Goal: Transaction & Acquisition: Obtain resource

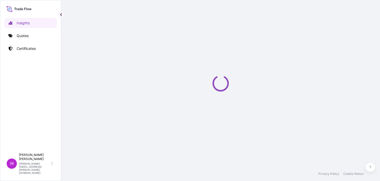
select select "2025"
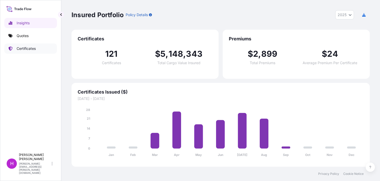
click at [32, 47] on p "Certificates" at bounding box center [26, 48] width 19 height 5
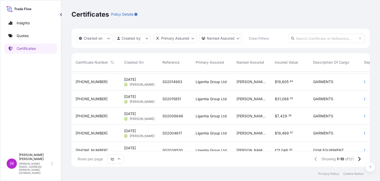
scroll to position [96, 0]
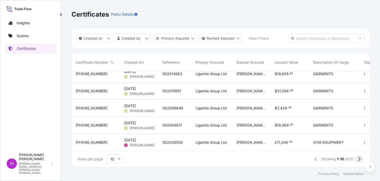
click at [358, 159] on icon at bounding box center [359, 159] width 3 height 5
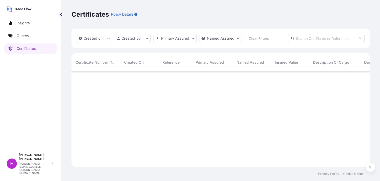
scroll to position [0, 0]
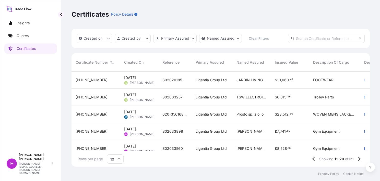
click at [142, 126] on div "[DATE] HM [PERSON_NAME]" at bounding box center [139, 131] width 38 height 17
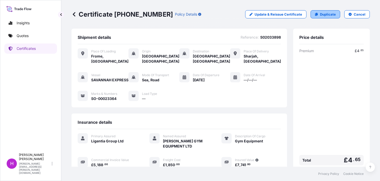
click at [316, 13] on link "Duplicate" at bounding box center [326, 14] width 30 height 8
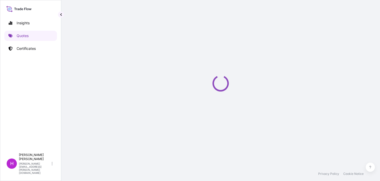
select select "Road / [GEOGRAPHIC_DATA]"
select select "Sea"
select select "Road / [GEOGRAPHIC_DATA]"
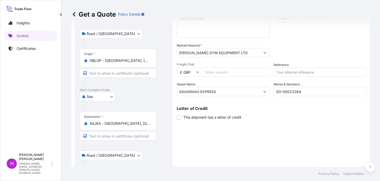
scroll to position [59, 0]
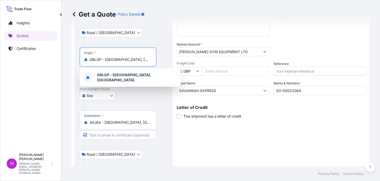
click at [144, 60] on input "GBLGP - [GEOGRAPHIC_DATA], [GEOGRAPHIC_DATA]" at bounding box center [120, 59] width 60 height 5
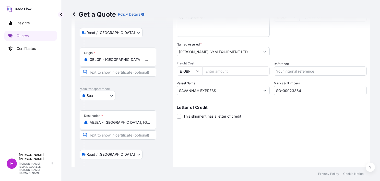
drag, startPoint x: 151, startPoint y: 61, endPoint x: 106, endPoint y: 59, distance: 45.5
click at [106, 59] on div "GBLGP - [GEOGRAPHIC_DATA], [GEOGRAPHIC_DATA]" at bounding box center [118, 59] width 68 height 5
click at [106, 59] on input "GBLGP - [GEOGRAPHIC_DATA], [GEOGRAPHIC_DATA]" at bounding box center [120, 59] width 60 height 5
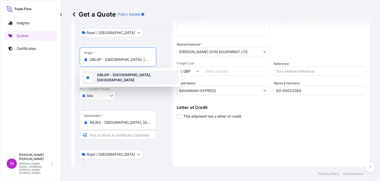
click at [111, 74] on span "GBLGP - [GEOGRAPHIC_DATA], [GEOGRAPHIC_DATA]" at bounding box center [137, 77] width 80 height 10
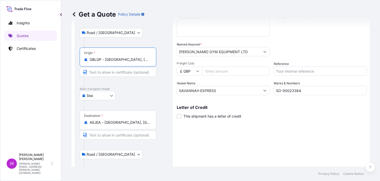
scroll to position [0, 20]
drag, startPoint x: 90, startPoint y: 59, endPoint x: 154, endPoint y: 63, distance: 64.2
click at [154, 63] on div "Origin * GBLGP - [GEOGRAPHIC_DATA], [GEOGRAPHIC_DATA]" at bounding box center [118, 56] width 77 height 19
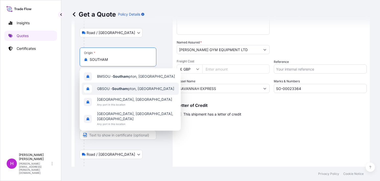
click at [144, 85] on div "GBSOU - Southam pton, [GEOGRAPHIC_DATA]" at bounding box center [130, 88] width 97 height 12
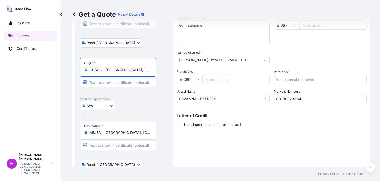
scroll to position [101, 0]
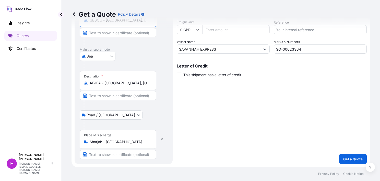
type input "GBSOU - [GEOGRAPHIC_DATA], [GEOGRAPHIC_DATA]"
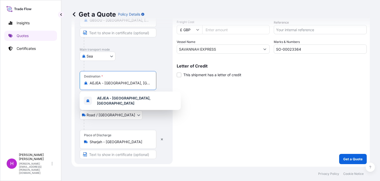
scroll to position [0, 6]
drag, startPoint x: 92, startPoint y: 82, endPoint x: 154, endPoint y: 83, distance: 62.8
click at [154, 83] on div "Destination * AEJEA - [GEOGRAPHIC_DATA], [GEOGRAPHIC_DATA]" at bounding box center [118, 80] width 77 height 19
type input "A"
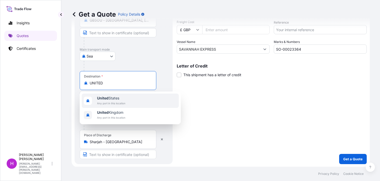
drag, startPoint x: 110, startPoint y: 84, endPoint x: 89, endPoint y: 82, distance: 21.5
click at [89, 82] on div "UNITED" at bounding box center [118, 82] width 68 height 5
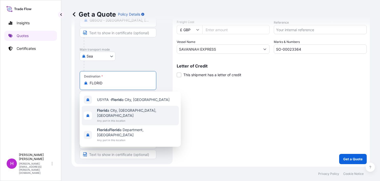
click at [108, 110] on span "Florid a City, [GEOGRAPHIC_DATA], [GEOGRAPHIC_DATA]" at bounding box center [137, 113] width 80 height 10
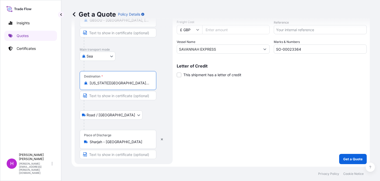
type input "[US_STATE][GEOGRAPHIC_DATA], [GEOGRAPHIC_DATA], [GEOGRAPHIC_DATA]"
click at [147, 142] on input "Sharjah - [GEOGRAPHIC_DATA]" at bounding box center [120, 141] width 60 height 5
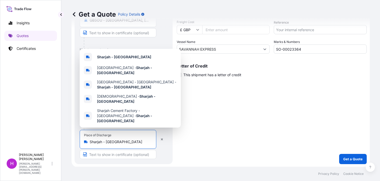
drag, startPoint x: 147, startPoint y: 142, endPoint x: 89, endPoint y: 138, distance: 57.3
click at [89, 138] on div "Place of Discharge [GEOGRAPHIC_DATA] - [GEOGRAPHIC_DATA]" at bounding box center [118, 139] width 77 height 19
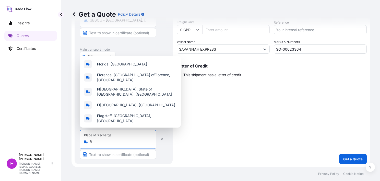
type input "f"
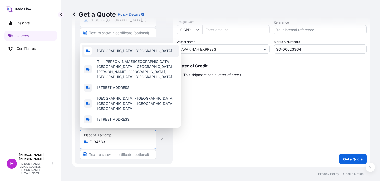
click at [115, 53] on span "[GEOGRAPHIC_DATA], [GEOGRAPHIC_DATA]" at bounding box center [134, 50] width 75 height 5
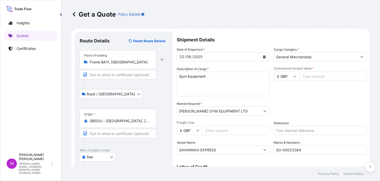
type input "[GEOGRAPHIC_DATA], [GEOGRAPHIC_DATA]"
click at [263, 56] on icon "Calendar" at bounding box center [264, 56] width 3 height 3
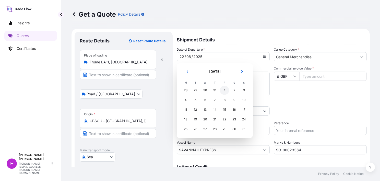
click at [224, 90] on div "1" at bounding box center [224, 90] width 9 height 9
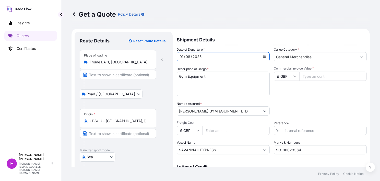
click at [263, 55] on icon "Calendar" at bounding box center [264, 56] width 3 height 3
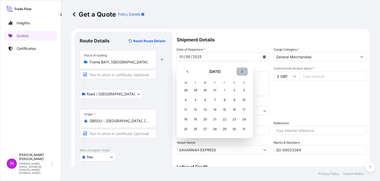
click at [242, 71] on icon "Next" at bounding box center [242, 71] width 2 height 3
click at [184, 89] on div "1" at bounding box center [185, 90] width 9 height 9
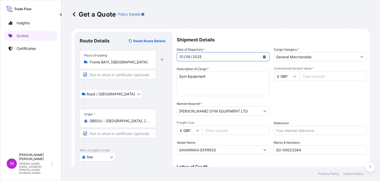
click at [309, 76] on input "Commercial Invoice Value *" at bounding box center [332, 75] width 67 height 9
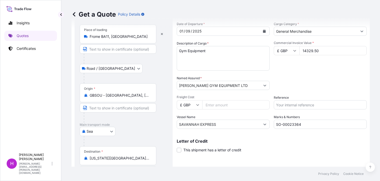
type input "14329.50"
click at [215, 105] on input "Freight Cost" at bounding box center [235, 104] width 67 height 9
type input "2000.00"
click at [278, 104] on input "Reference" at bounding box center [320, 104] width 93 height 9
type input "S02040402"
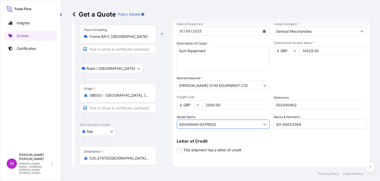
drag, startPoint x: 232, startPoint y: 126, endPoint x: 176, endPoint y: 122, distance: 55.8
click at [176, 122] on form "Route Details Reset Route Details Place of loading Frome BA11, [GEOGRAPHIC_DATA…" at bounding box center [220, 122] width 298 height 239
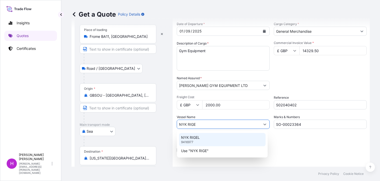
click at [189, 135] on p "NYK RIGEL" at bounding box center [190, 137] width 19 height 5
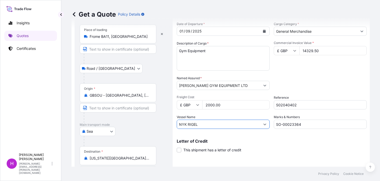
type input "NYK RIGEL"
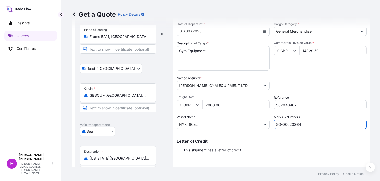
click at [305, 125] on input "SO-00023364" at bounding box center [320, 124] width 93 height 9
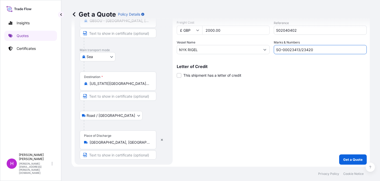
scroll to position [101, 0]
type input "SO-00023413/23420"
click at [347, 157] on p "Get a Quote" at bounding box center [352, 158] width 19 height 5
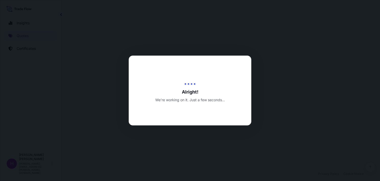
select select "Road / [GEOGRAPHIC_DATA]"
select select "Sea"
select select "Road / [GEOGRAPHIC_DATA]"
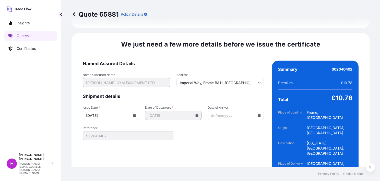
scroll to position [778, 0]
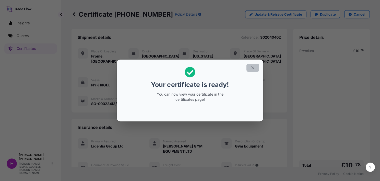
click at [253, 66] on icon "button" at bounding box center [252, 67] width 5 height 5
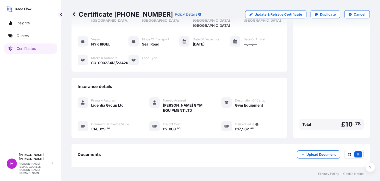
scroll to position [87, 0]
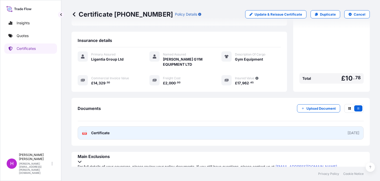
click at [98, 130] on span "Certificate" at bounding box center [100, 132] width 18 height 5
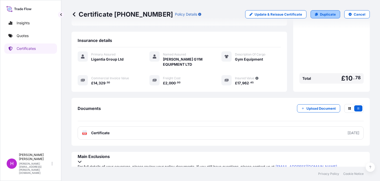
click at [320, 13] on p "Duplicate" at bounding box center [328, 14] width 16 height 5
select select "Road / [GEOGRAPHIC_DATA]"
select select "Sea"
select select "Road / [GEOGRAPHIC_DATA]"
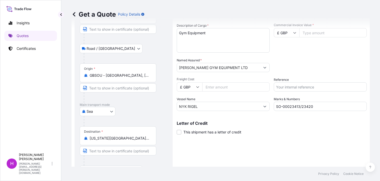
scroll to position [51, 0]
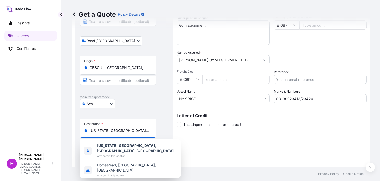
drag, startPoint x: 129, startPoint y: 131, endPoint x: 89, endPoint y: 128, distance: 39.9
click at [89, 128] on div "[US_STATE][GEOGRAPHIC_DATA], [GEOGRAPHIC_DATA], [GEOGRAPHIC_DATA]" at bounding box center [118, 130] width 68 height 5
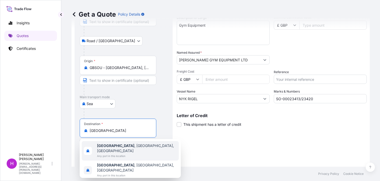
click at [110, 146] on b "[GEOGRAPHIC_DATA]" at bounding box center [115, 145] width 37 height 4
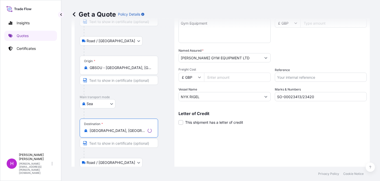
scroll to position [101, 0]
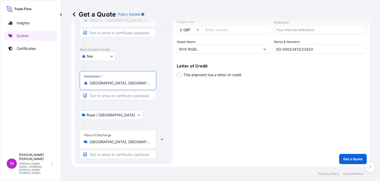
type input "[GEOGRAPHIC_DATA], [GEOGRAPHIC_DATA], [GEOGRAPHIC_DATA]"
drag, startPoint x: 89, startPoint y: 141, endPoint x: 141, endPoint y: 142, distance: 52.1
click at [141, 142] on div "[GEOGRAPHIC_DATA], [GEOGRAPHIC_DATA]" at bounding box center [118, 141] width 68 height 5
click at [141, 142] on input "[GEOGRAPHIC_DATA], [GEOGRAPHIC_DATA]" at bounding box center [120, 141] width 60 height 5
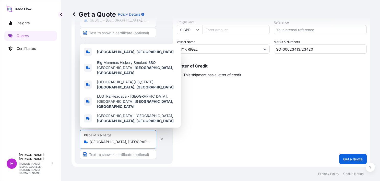
drag, startPoint x: 141, startPoint y: 142, endPoint x: 90, endPoint y: 141, distance: 51.6
click at [90, 141] on input "[GEOGRAPHIC_DATA], [GEOGRAPHIC_DATA]" at bounding box center [120, 141] width 60 height 5
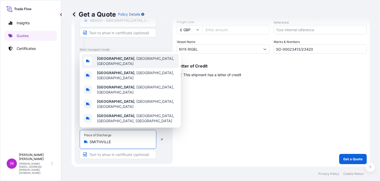
click at [111, 61] on b "[GEOGRAPHIC_DATA]" at bounding box center [115, 58] width 37 height 4
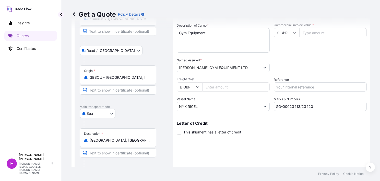
scroll to position [0, 0]
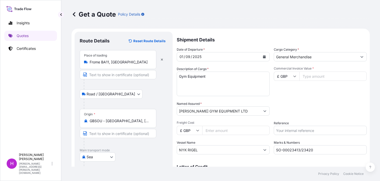
type input "[GEOGRAPHIC_DATA], [GEOGRAPHIC_DATA], [GEOGRAPHIC_DATA]"
click at [315, 76] on input "Commercial Invoice Value *" at bounding box center [332, 75] width 67 height 9
type input "11570.00"
click at [305, 91] on div "Commercial Invoice Value * £ GBP 11570.00" at bounding box center [320, 81] width 93 height 30
click at [219, 132] on input "Freight Cost" at bounding box center [235, 130] width 67 height 9
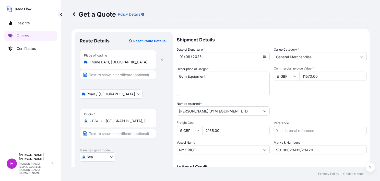
type input "2165.00"
click at [302, 130] on input "Reference" at bounding box center [320, 130] width 93 height 9
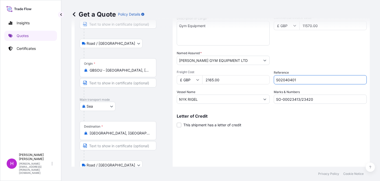
scroll to position [51, 0]
type input "S02040401"
drag, startPoint x: 186, startPoint y: 100, endPoint x: 171, endPoint y: 100, distance: 14.6
click at [171, 100] on form "Route Details Reset Route Details Place of loading Frome BA11, [GEOGRAPHIC_DATA…" at bounding box center [220, 97] width 298 height 239
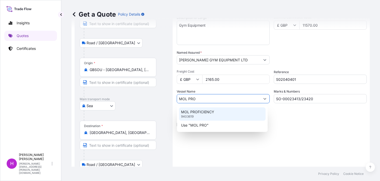
click at [193, 111] on p "MOL PROFICIENCY" at bounding box center [197, 111] width 33 height 5
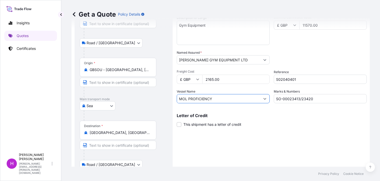
type input "MOL PROFICIENCY"
drag, startPoint x: 314, startPoint y: 98, endPoint x: 265, endPoint y: 98, distance: 48.5
click at [265, 98] on div "Date of Departure * [DATE] Cargo Category * General Merchandise Description of …" at bounding box center [272, 49] width 190 height 107
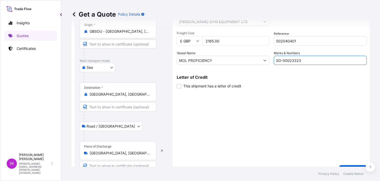
scroll to position [101, 0]
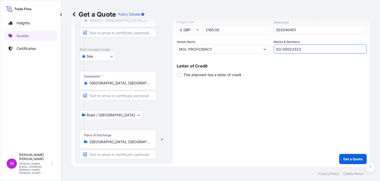
type input "SO-00023323"
click at [345, 159] on p "Get a Quote" at bounding box center [352, 158] width 19 height 5
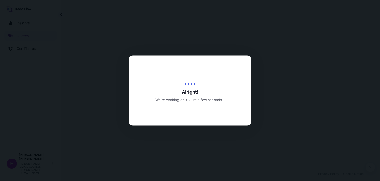
select select "Road / [GEOGRAPHIC_DATA]"
select select "Sea"
select select "Road / [GEOGRAPHIC_DATA]"
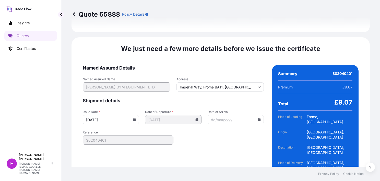
scroll to position [767, 0]
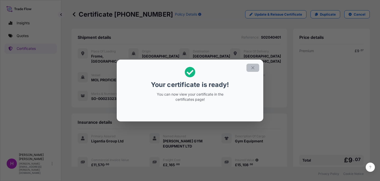
click at [251, 67] on icon "button" at bounding box center [252, 67] width 5 height 5
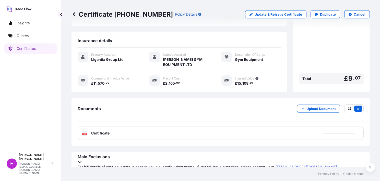
scroll to position [82, 0]
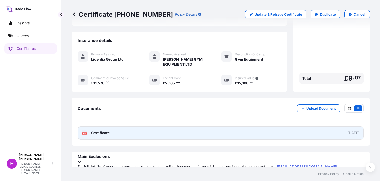
click at [102, 132] on span "Certificate" at bounding box center [100, 132] width 18 height 5
